Goal: Find specific page/section: Find specific page/section

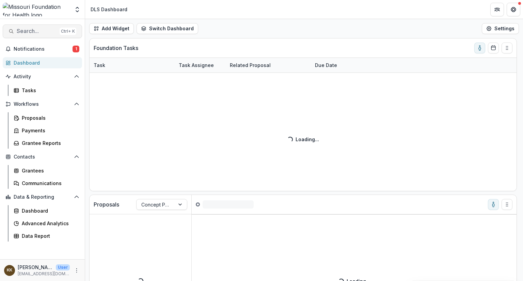
click at [44, 30] on span "Search..." at bounding box center [37, 31] width 40 height 6
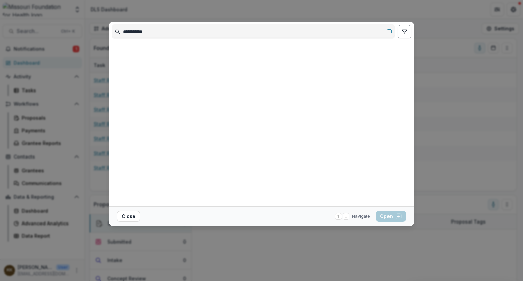
type input "**********"
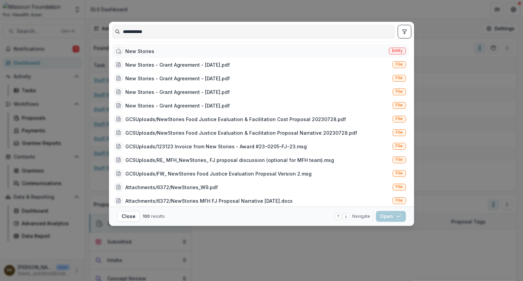
click at [141, 49] on div "New Stories" at bounding box center [139, 51] width 29 height 7
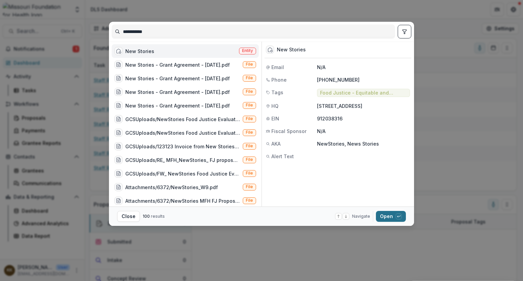
click at [385, 215] on button "Open with enter key" at bounding box center [391, 216] width 30 height 11
